Goal: Transaction & Acquisition: Purchase product/service

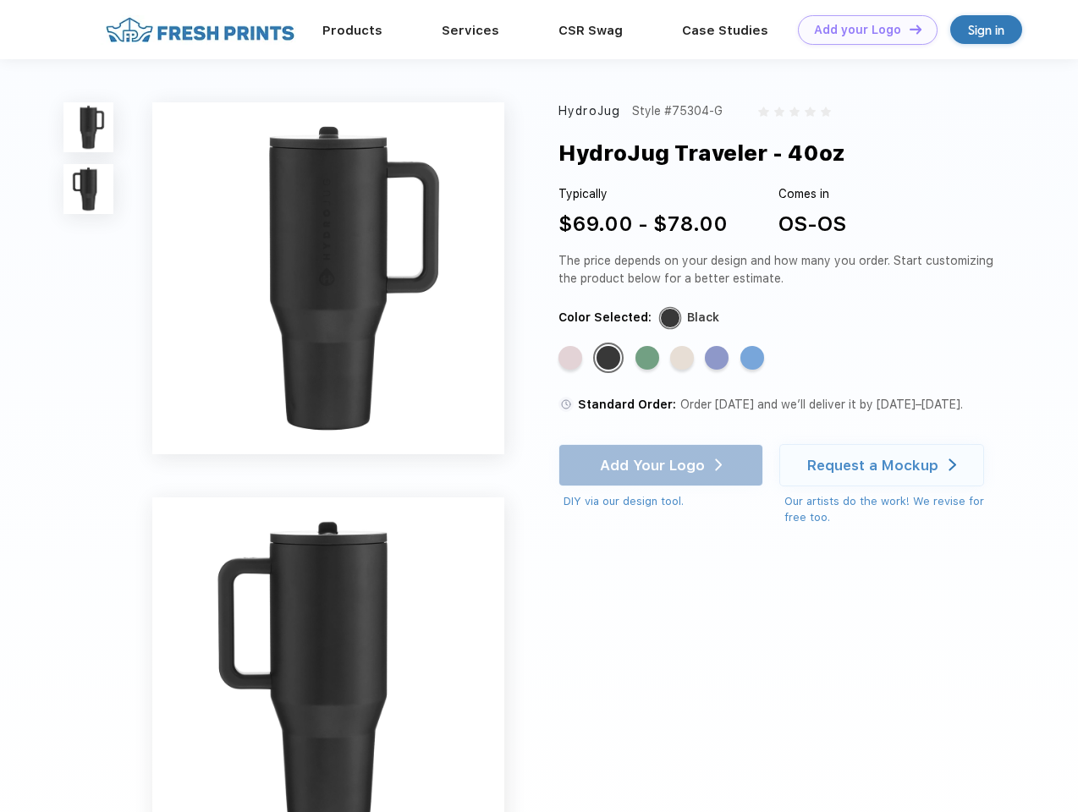
click at [861, 30] on link "Add your Logo Design Tool" at bounding box center [868, 30] width 140 height 30
click at [0, 0] on div "Design Tool" at bounding box center [0, 0] width 0 height 0
click at [908, 29] on link "Add your Logo Design Tool" at bounding box center [868, 30] width 140 height 30
click at [89, 127] on img at bounding box center [88, 127] width 50 height 50
click at [89, 190] on img at bounding box center [88, 189] width 50 height 50
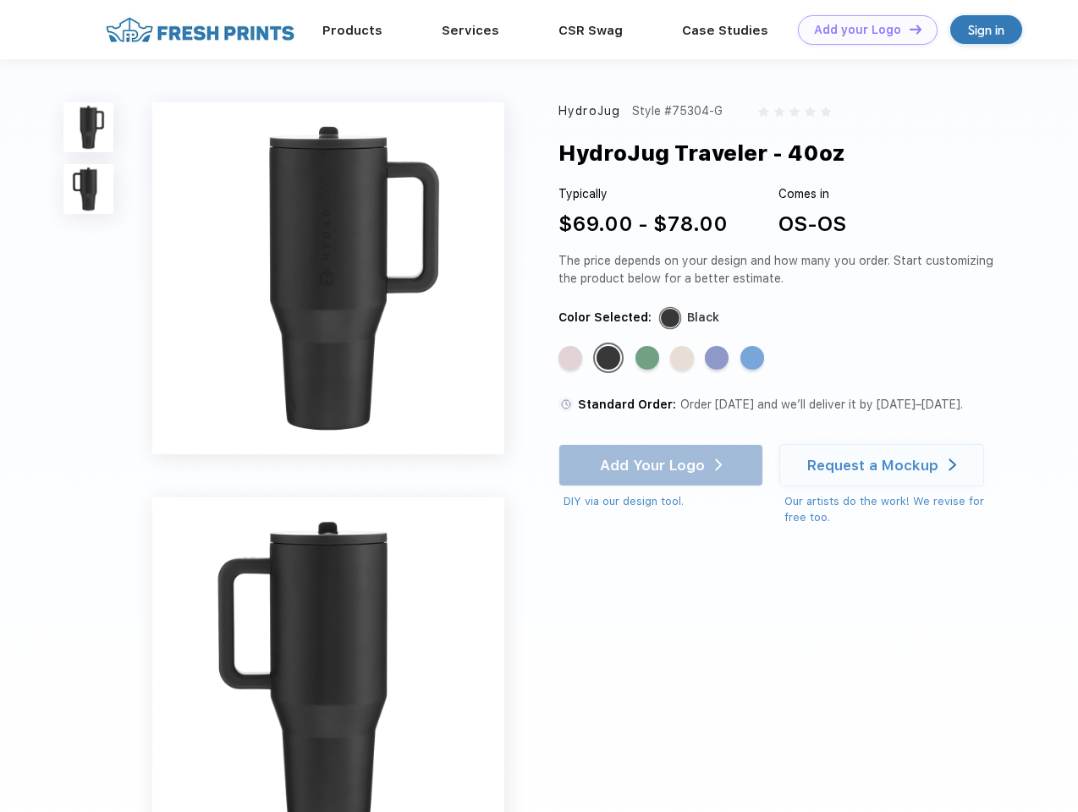
click at [572, 359] on div "Standard Color" at bounding box center [570, 358] width 24 height 24
click at [610, 359] on div "Standard Color" at bounding box center [609, 358] width 24 height 24
click at [649, 359] on div "Standard Color" at bounding box center [647, 358] width 24 height 24
click at [684, 359] on div "Standard Color" at bounding box center [682, 358] width 24 height 24
click at [718, 359] on div "Standard Color" at bounding box center [717, 358] width 24 height 24
